Goal: Information Seeking & Learning: Learn about a topic

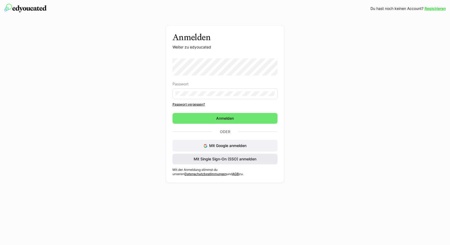
click at [230, 160] on span "Mit Single Sign-On (SSO) anmelden" at bounding box center [225, 158] width 64 height 5
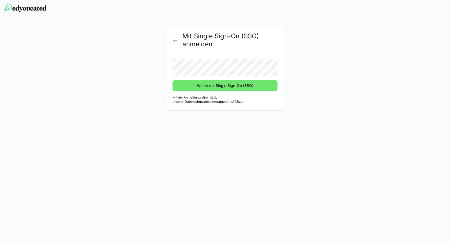
click at [172, 80] on button "Weiter mit Single Sign-On (SSO)" at bounding box center [224, 85] width 105 height 11
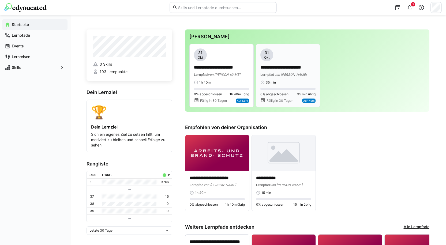
click at [298, 76] on div "Lernpfad von [PERSON_NAME]" at bounding box center [287, 74] width 55 height 5
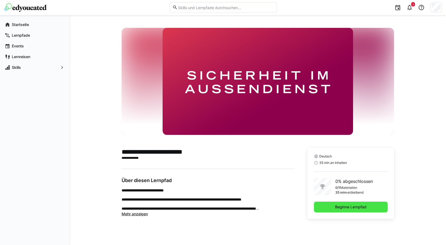
click at [338, 208] on span "Beginne Lernpfad" at bounding box center [350, 206] width 33 height 5
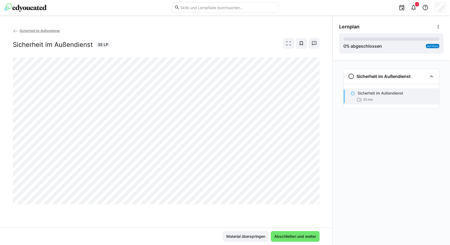
drag, startPoint x: 131, startPoint y: 55, endPoint x: 126, endPoint y: 33, distance: 22.4
click at [126, 33] on app-back-navigation "Sicherheit im Außendienst" at bounding box center [166, 31] width 307 height 6
